Goal: Navigation & Orientation: Find specific page/section

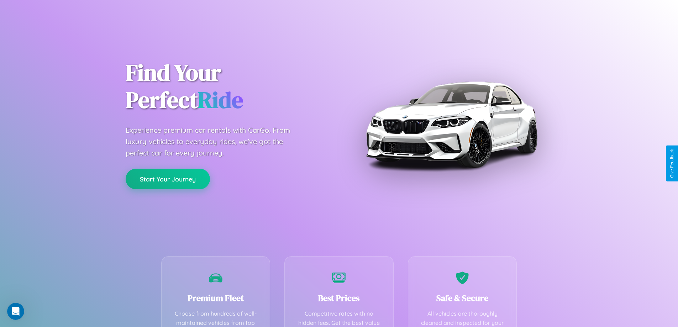
click at [168, 179] on button "Start Your Journey" at bounding box center [168, 179] width 84 height 21
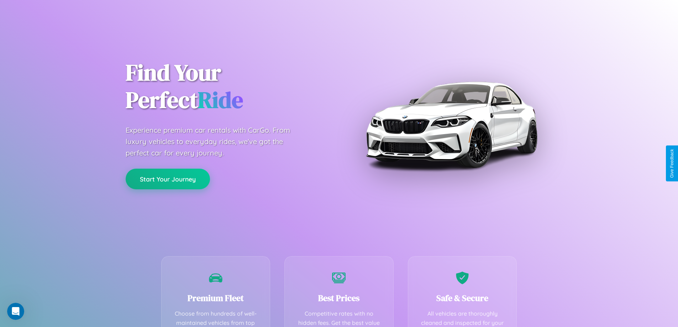
click at [168, 179] on button "Start Your Journey" at bounding box center [168, 179] width 84 height 21
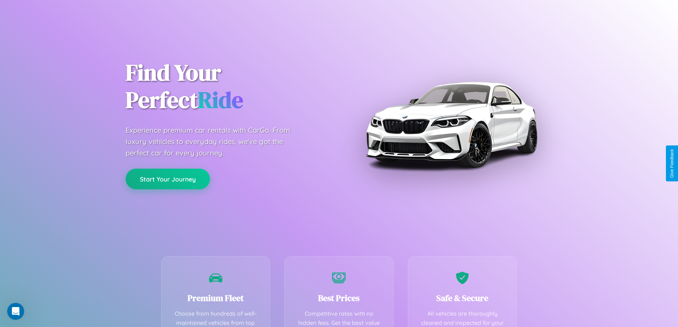
click at [168, 179] on button "Start Your Journey" at bounding box center [168, 179] width 84 height 21
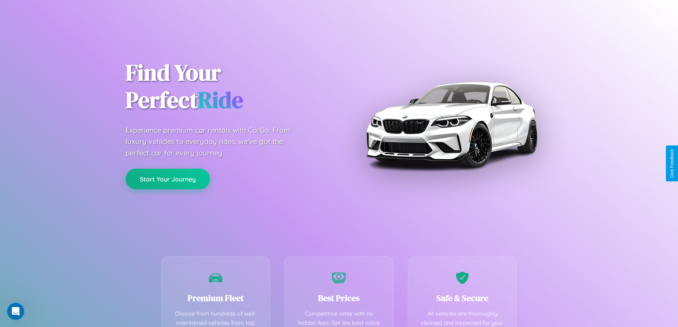
click at [168, 179] on button "Start Your Journey" at bounding box center [168, 179] width 84 height 21
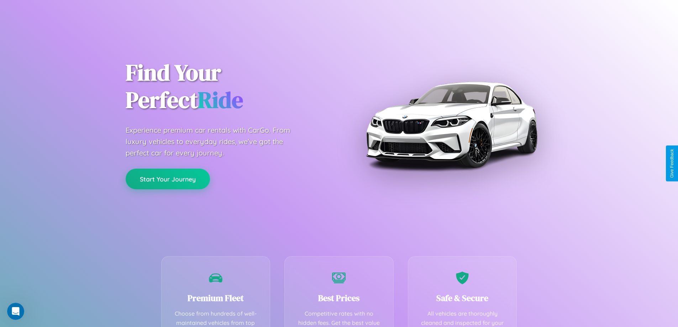
click at [168, 179] on button "Start Your Journey" at bounding box center [168, 179] width 84 height 21
